Goal: Check status: Check status

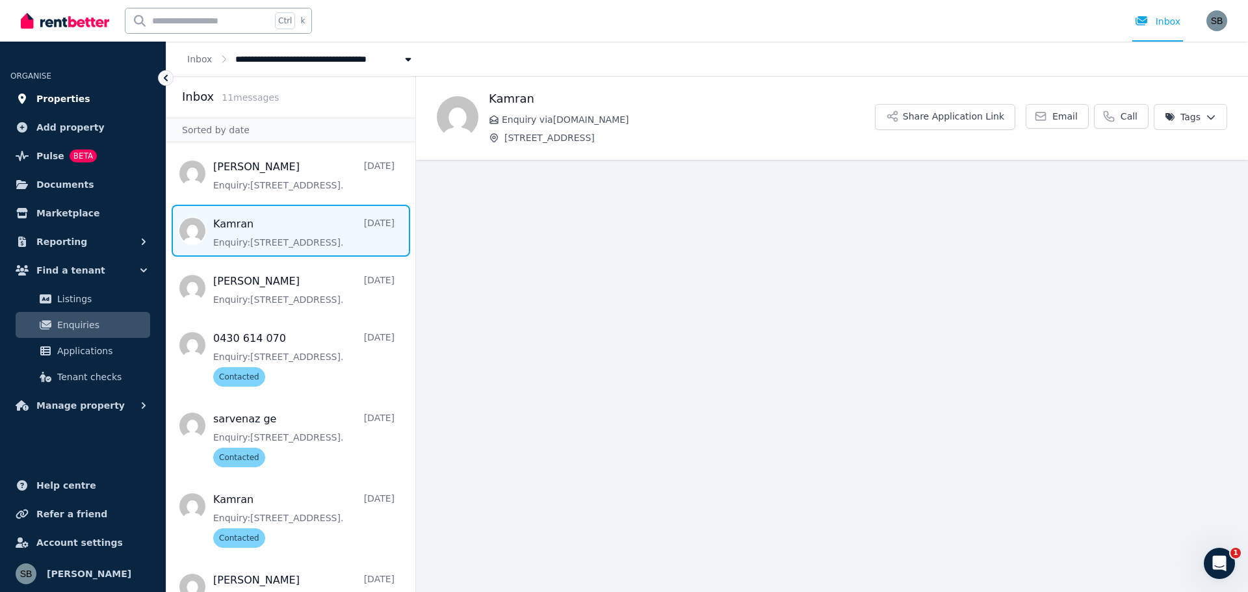
click at [55, 95] on span "Properties" at bounding box center [63, 99] width 54 height 16
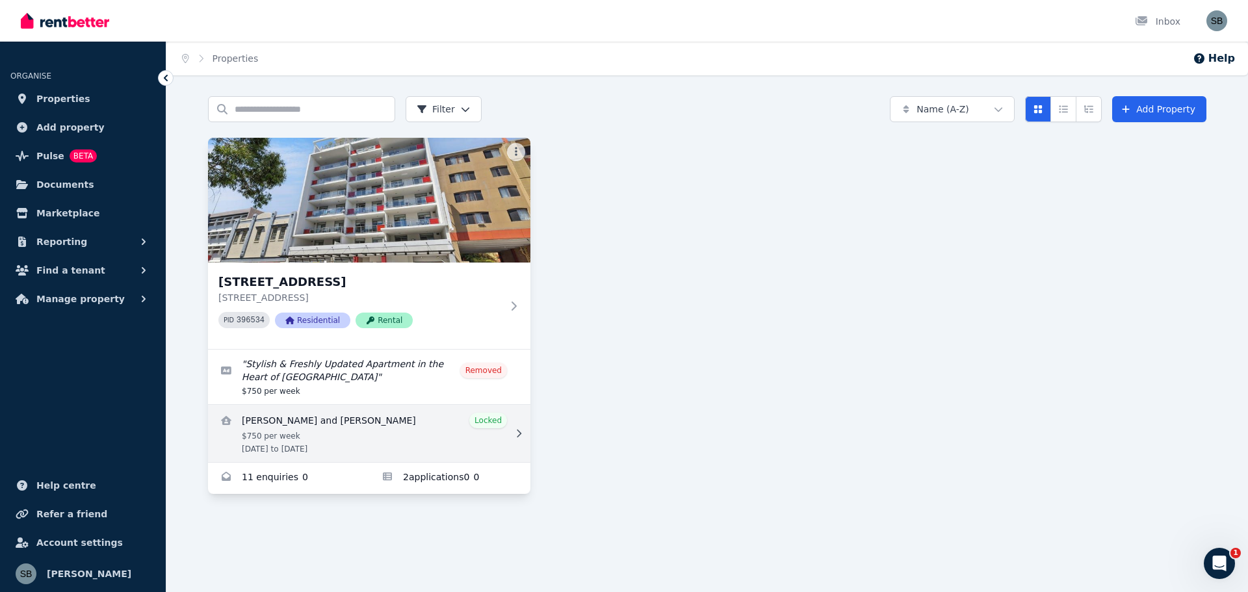
click at [319, 436] on link "View details for Hoi Ying Chan and Sifan Cai" at bounding box center [369, 433] width 322 height 57
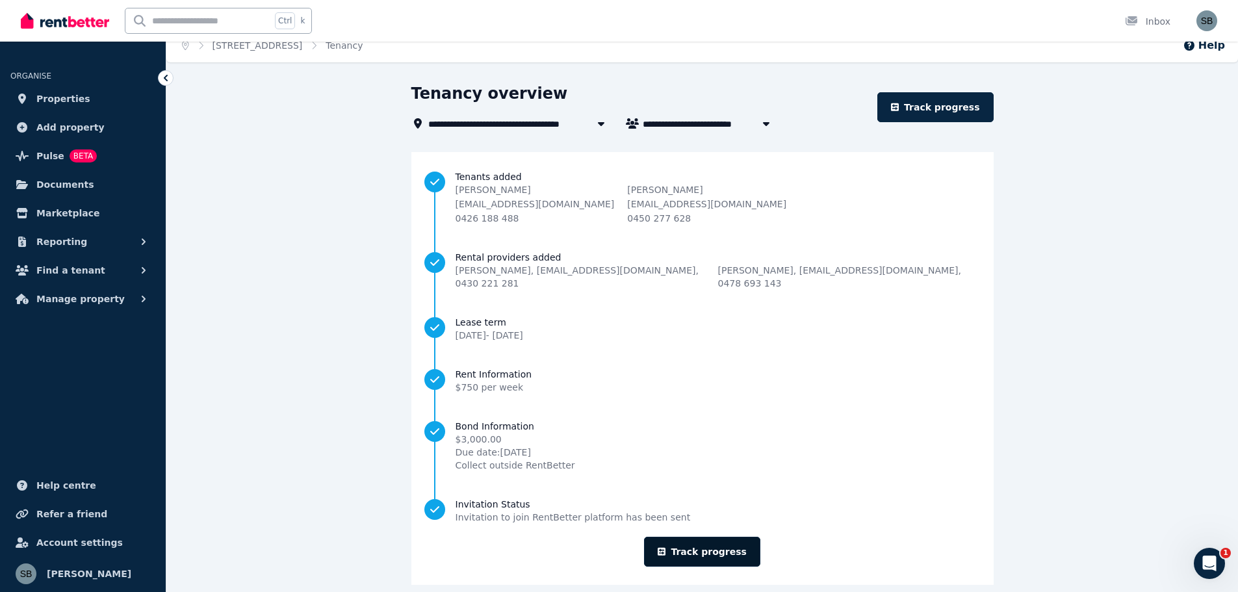
scroll to position [16, 0]
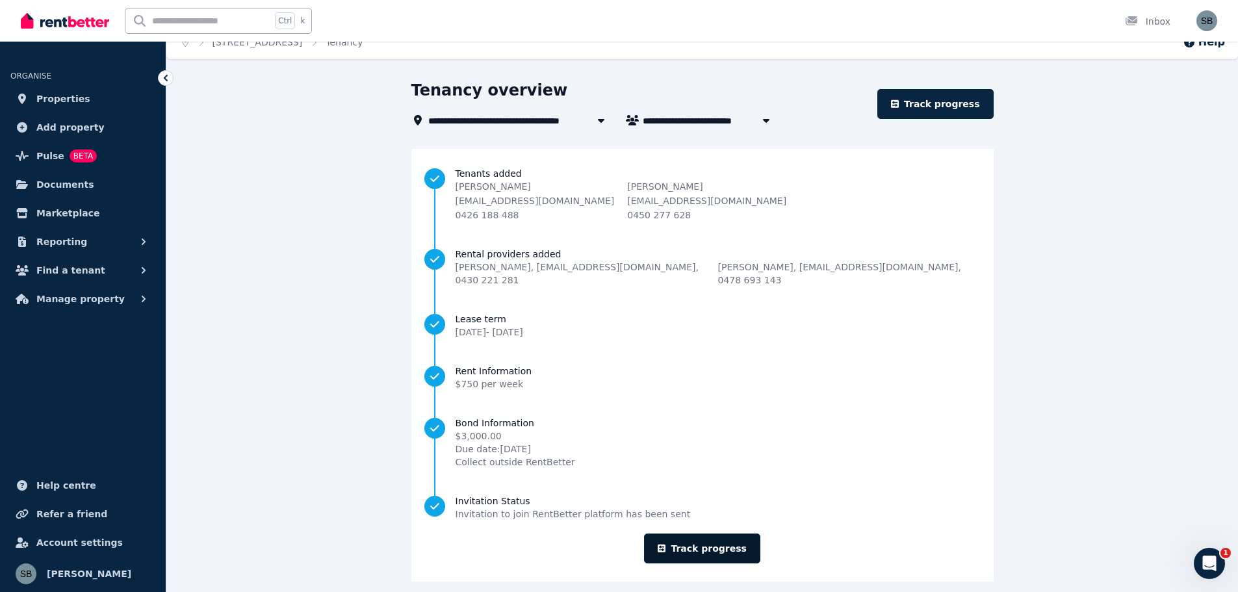
click at [696, 534] on link "Track progress" at bounding box center [702, 549] width 116 height 30
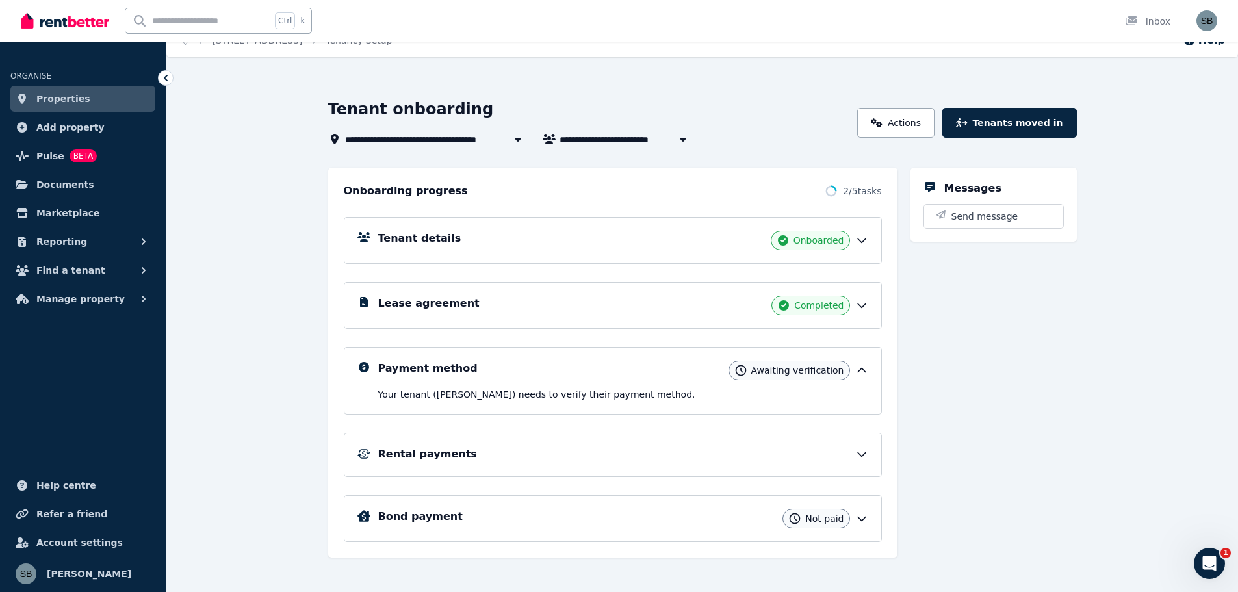
scroll to position [28, 0]
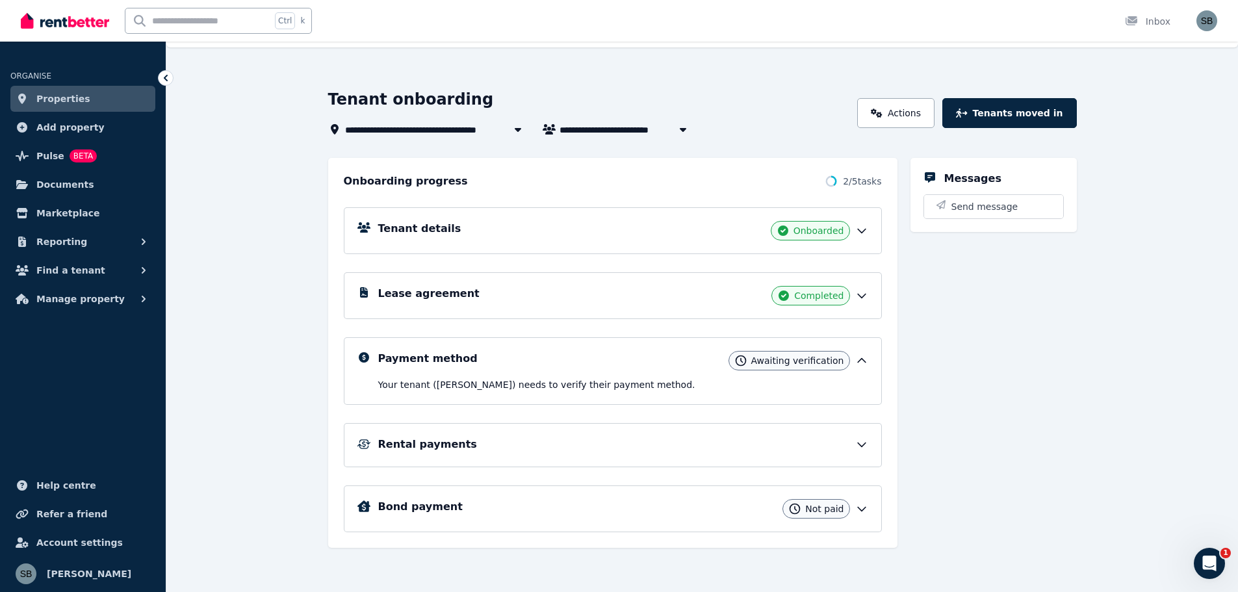
click at [858, 359] on icon at bounding box center [861, 360] width 13 height 13
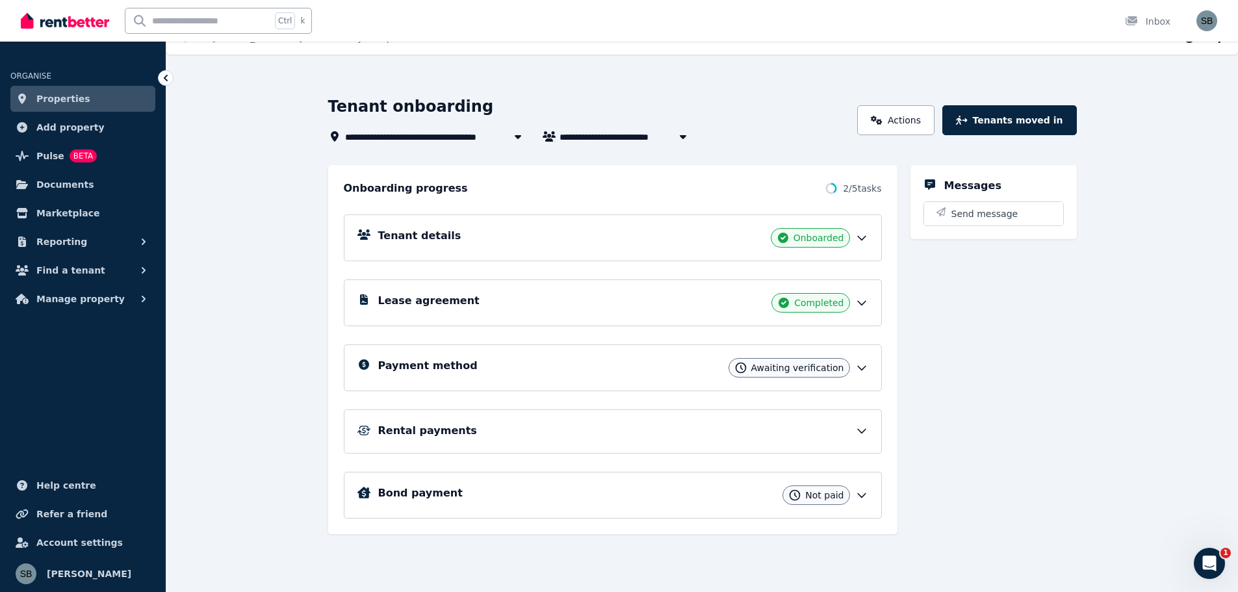
click at [862, 360] on div "Payment method Awaiting verification" at bounding box center [623, 367] width 490 height 19
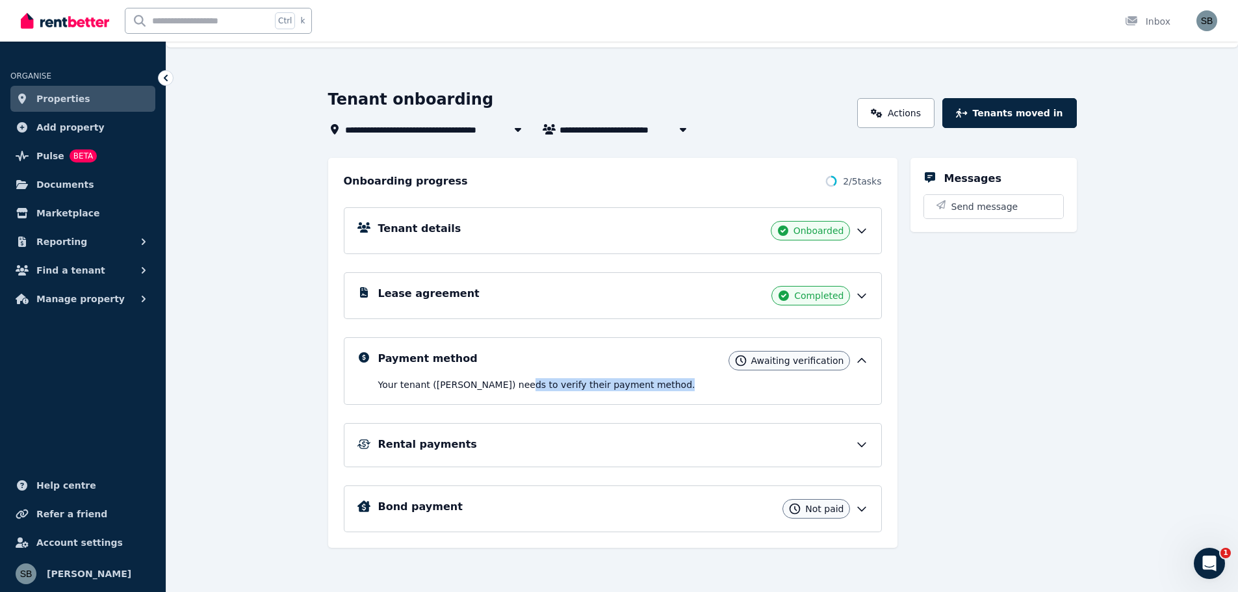
drag, startPoint x: 504, startPoint y: 382, endPoint x: 699, endPoint y: 383, distance: 194.3
click at [670, 383] on p "Your tenant (Hoi Ying Chan) needs to verify their payment method." at bounding box center [623, 384] width 490 height 13
click at [972, 369] on div "Messages Send message" at bounding box center [994, 353] width 166 height 390
